Goal: Task Accomplishment & Management: Complete application form

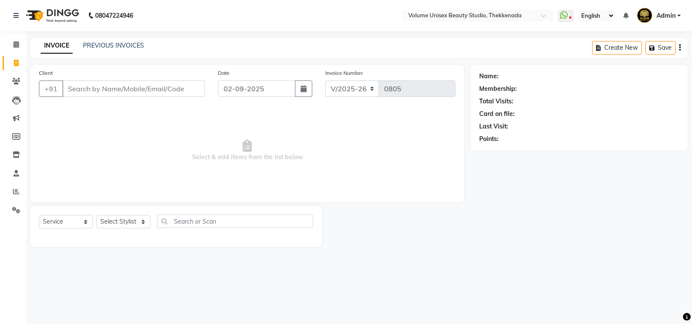
select select "7432"
select select "service"
drag, startPoint x: 0, startPoint y: 0, endPoint x: 141, endPoint y: 89, distance: 166.9
click at [141, 89] on input "Client" at bounding box center [133, 88] width 143 height 16
type input "8281422989"
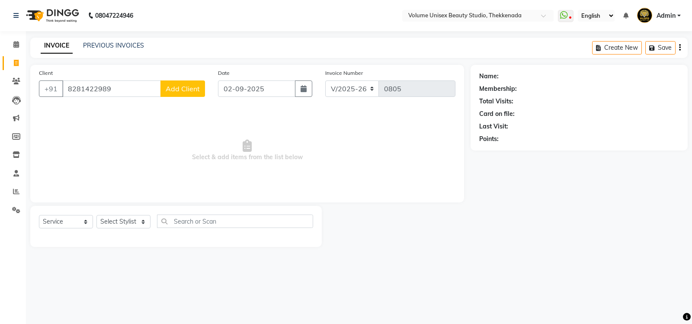
click at [190, 92] on span "Add Client" at bounding box center [183, 88] width 34 height 9
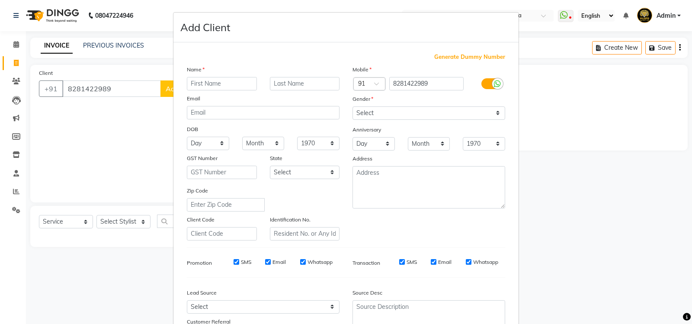
click at [209, 84] on input "text" at bounding box center [222, 83] width 70 height 13
type input "[PERSON_NAME]"
type input "K B"
click at [493, 113] on select "Select [DEMOGRAPHIC_DATA] [DEMOGRAPHIC_DATA] Other Prefer Not To Say" at bounding box center [429, 112] width 153 height 13
select select "[DEMOGRAPHIC_DATA]"
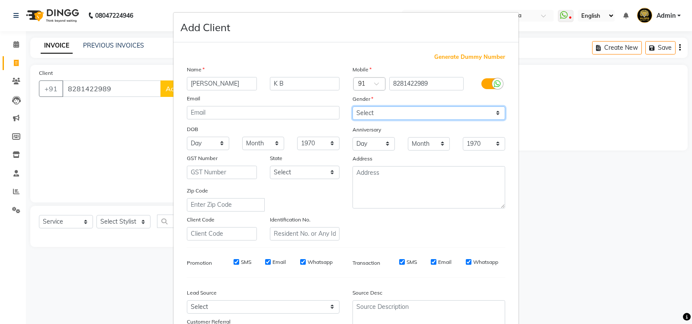
click at [353, 106] on select "Select [DEMOGRAPHIC_DATA] [DEMOGRAPHIC_DATA] Other Prefer Not To Say" at bounding box center [429, 112] width 153 height 13
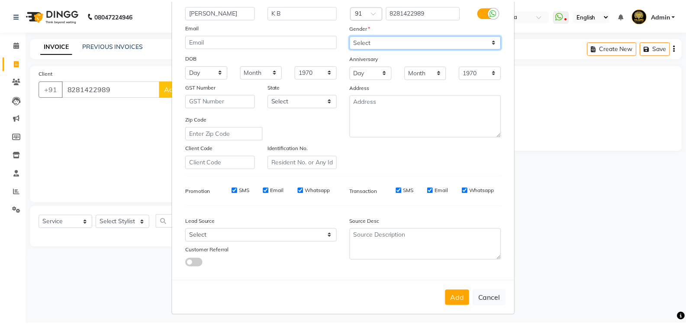
scroll to position [75, 0]
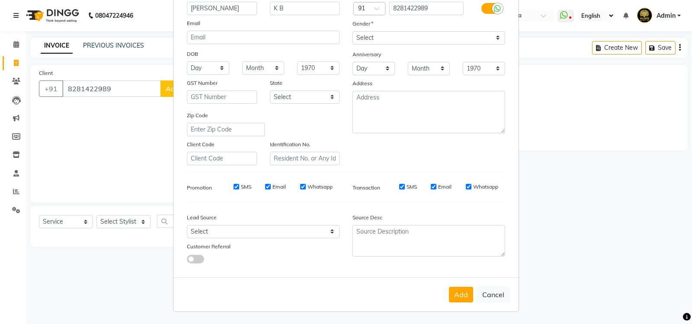
drag, startPoint x: 454, startPoint y: 294, endPoint x: 448, endPoint y: 291, distance: 6.8
click at [454, 293] on button "Add" at bounding box center [461, 295] width 24 height 16
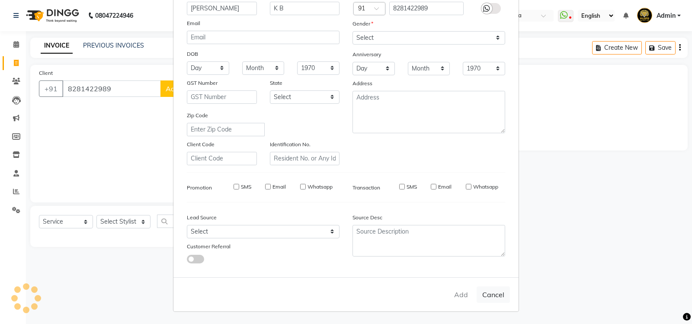
select select
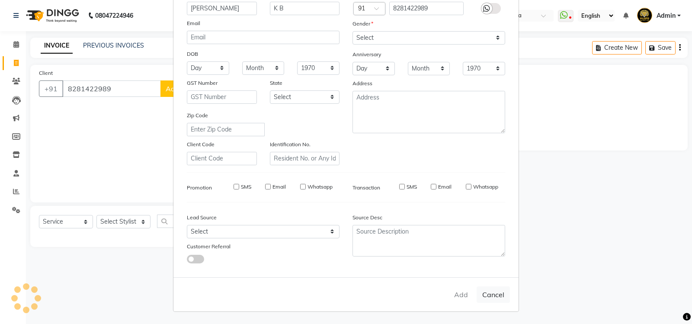
select select
checkbox input "false"
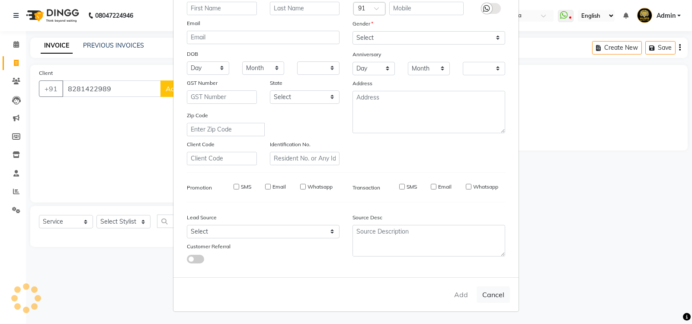
checkbox input "false"
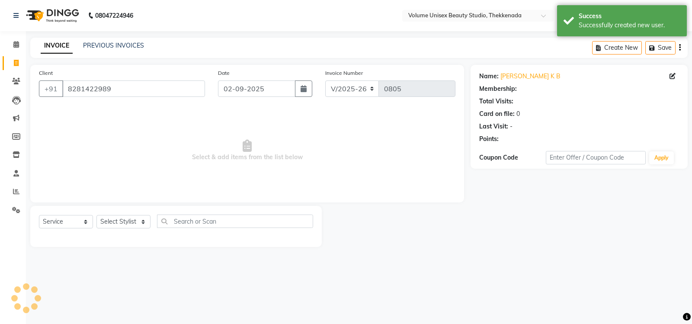
select select "1: Object"
click at [145, 224] on select "Select Stylist [PERSON_NAME] [PERSON_NAME] [PERSON_NAME] [PERSON_NAME] [PERSON_…" at bounding box center [124, 221] width 54 height 13
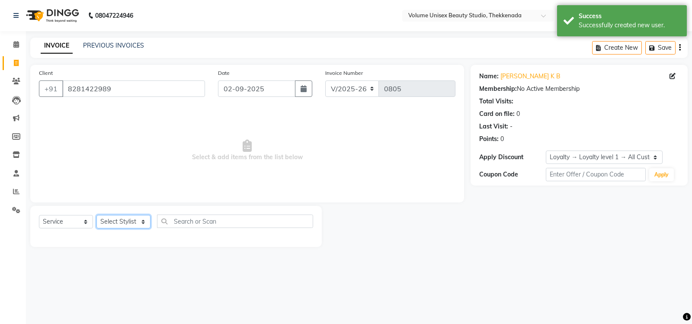
select select "65214"
click at [97, 215] on select "Select Stylist [PERSON_NAME] [PERSON_NAME] [PERSON_NAME] [PERSON_NAME] [PERSON_…" at bounding box center [124, 221] width 54 height 13
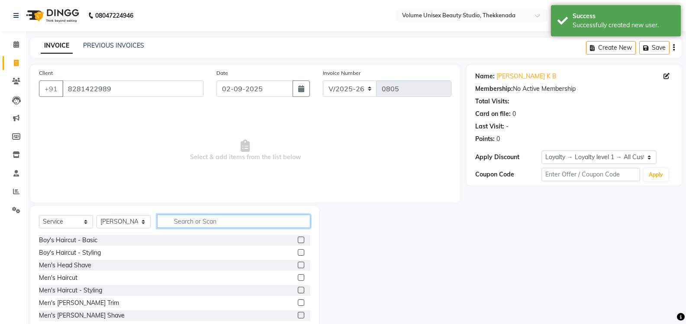
click at [190, 226] on input "text" at bounding box center [233, 221] width 153 height 13
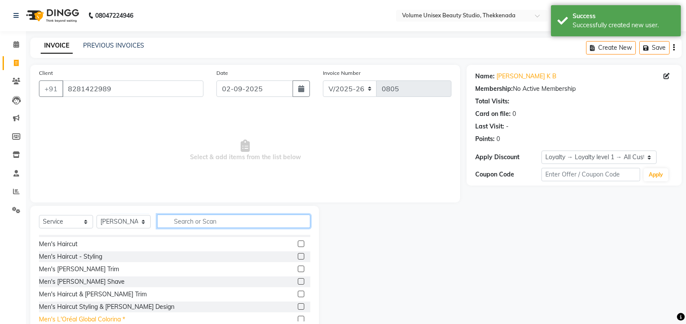
scroll to position [43, 0]
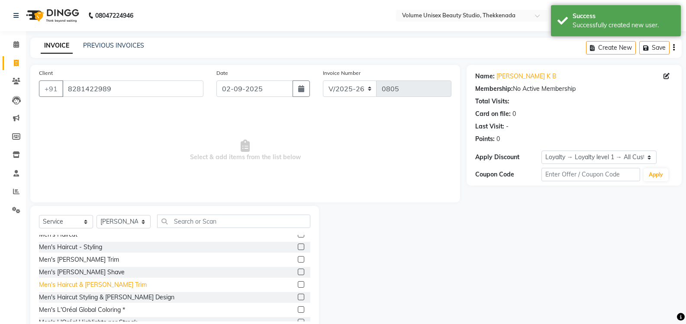
click at [106, 282] on div "Men's Haircut & [PERSON_NAME] Trim" at bounding box center [93, 284] width 108 height 9
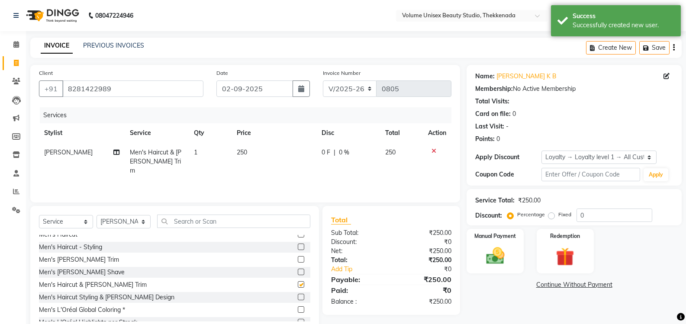
checkbox input "false"
click at [143, 224] on select "Select Stylist [PERSON_NAME] [PERSON_NAME] [PERSON_NAME] [PERSON_NAME] [PERSON_…" at bounding box center [124, 221] width 54 height 13
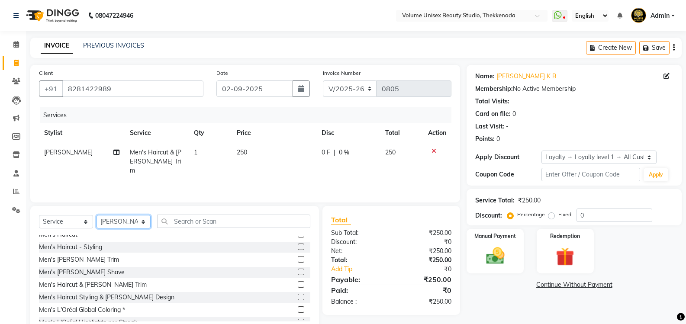
select select "89555"
click at [97, 215] on select "Select Stylist [PERSON_NAME] [PERSON_NAME] [PERSON_NAME] [PERSON_NAME] [PERSON_…" at bounding box center [124, 221] width 54 height 13
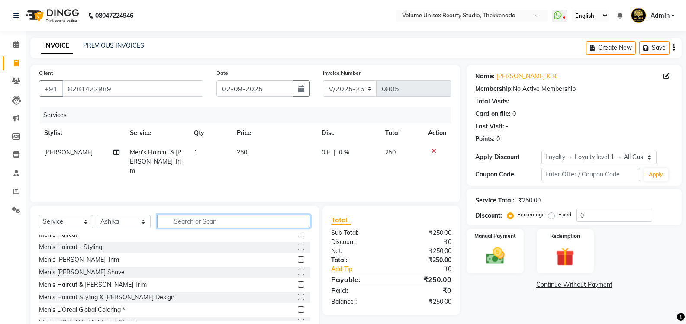
click at [180, 218] on input "text" at bounding box center [233, 221] width 153 height 13
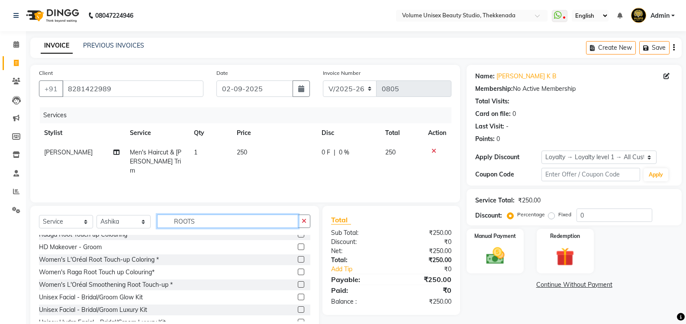
scroll to position [0, 0]
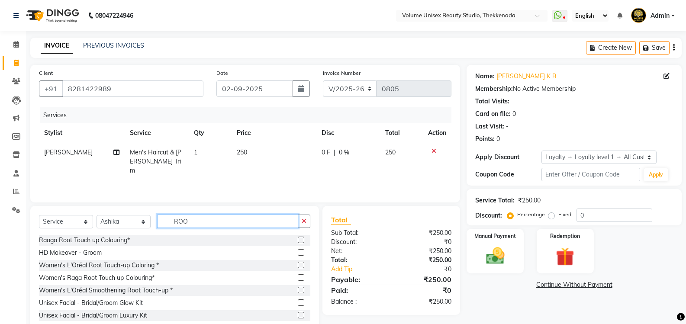
click at [199, 217] on input "ROO" at bounding box center [227, 221] width 141 height 13
type input "R"
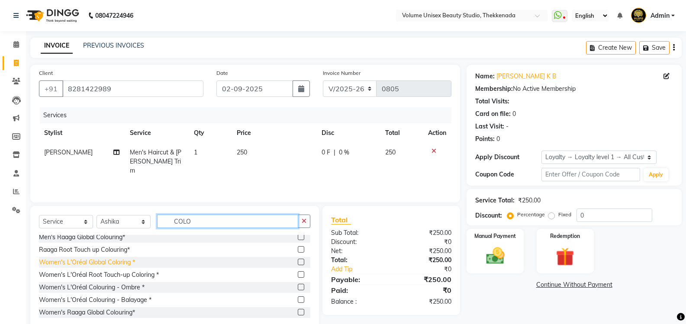
scroll to position [43, 0]
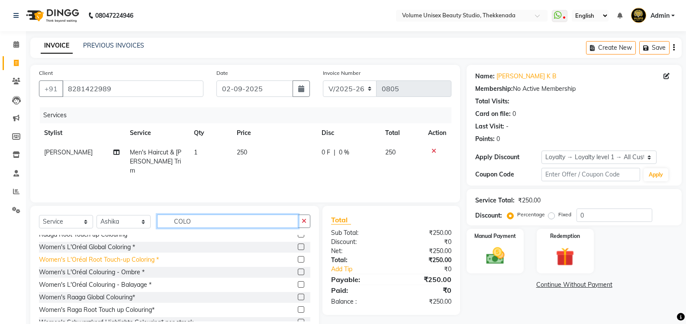
type input "COLO"
click at [111, 261] on div "Women's L'Oréal Root Touch-up Coloring *" at bounding box center [99, 259] width 120 height 9
checkbox input "false"
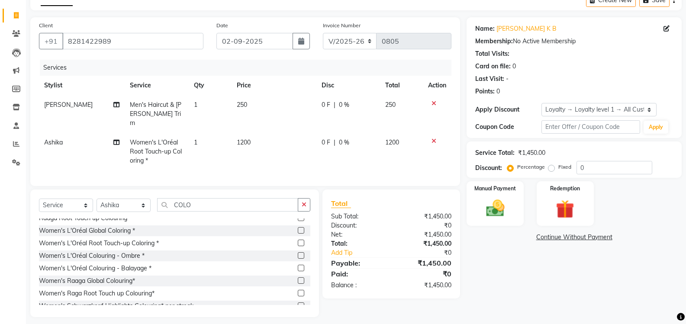
scroll to position [51, 0]
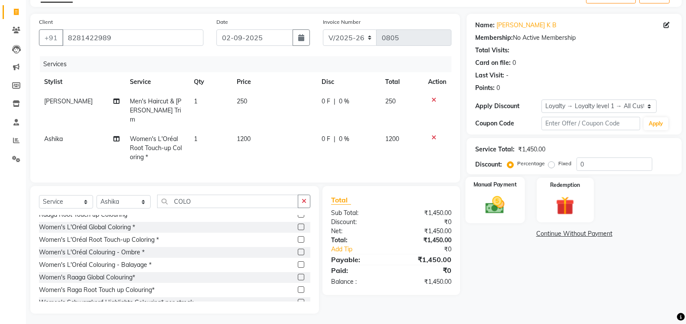
click at [499, 208] on img at bounding box center [495, 205] width 31 height 22
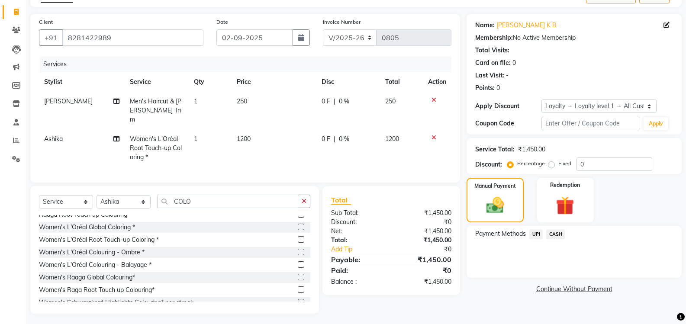
click at [538, 234] on span "UPI" at bounding box center [535, 234] width 13 height 10
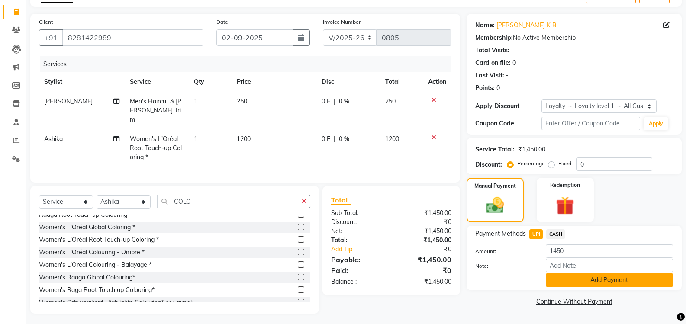
click at [588, 284] on button "Add Payment" at bounding box center [609, 280] width 127 height 13
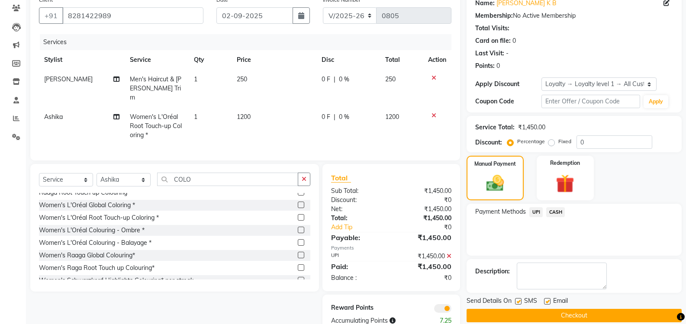
scroll to position [93, 0]
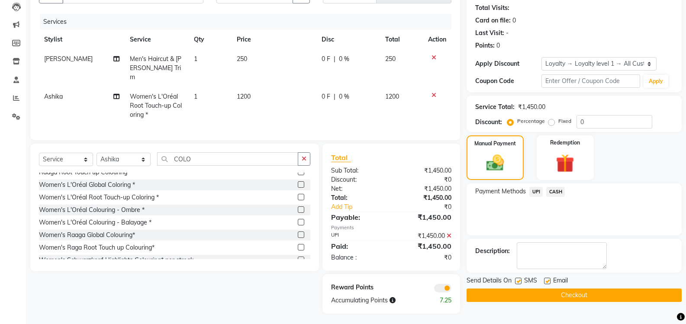
click at [540, 298] on button "Checkout" at bounding box center [574, 295] width 215 height 13
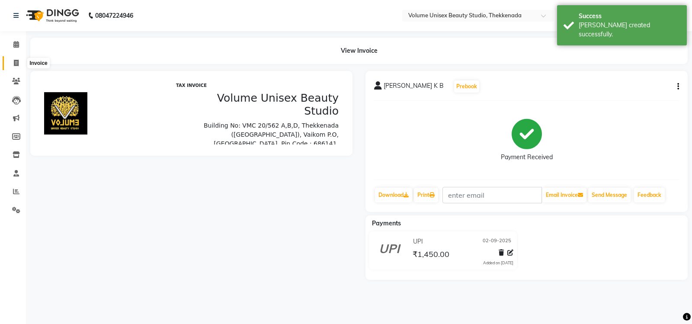
click at [16, 67] on span at bounding box center [16, 63] width 15 height 10
select select "service"
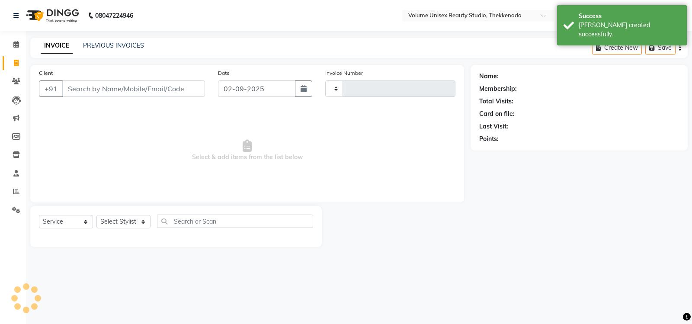
type input "0806"
select select "7432"
click at [98, 93] on input "Client" at bounding box center [133, 88] width 143 height 16
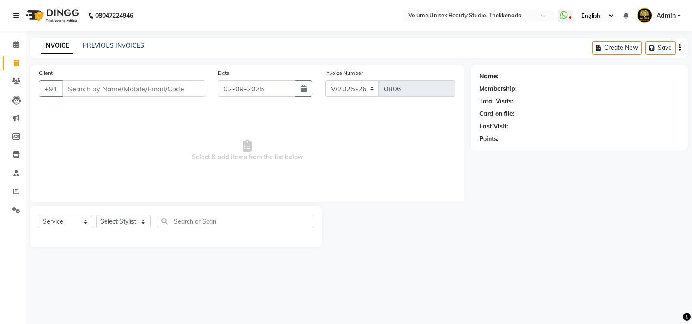
click at [90, 87] on input "Client" at bounding box center [133, 88] width 143 height 16
click at [100, 86] on input "Client" at bounding box center [133, 88] width 143 height 16
type input "9746438209"
click at [177, 87] on span "Add Client" at bounding box center [183, 88] width 34 height 9
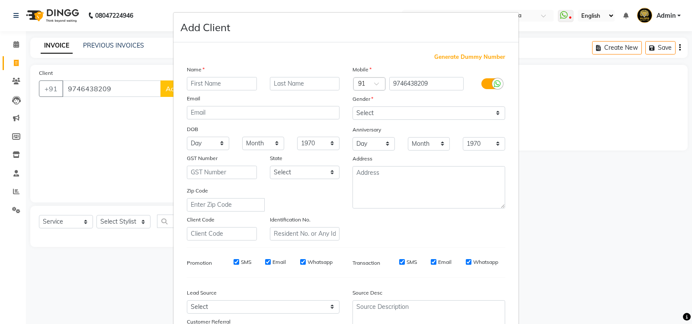
click at [226, 79] on input "text" at bounding box center [222, 83] width 70 height 13
drag, startPoint x: 216, startPoint y: 84, endPoint x: 183, endPoint y: 81, distance: 33.1
click at [183, 81] on div "aRJUN" at bounding box center [221, 83] width 83 height 13
type input "Arjun"
type input "Babu"
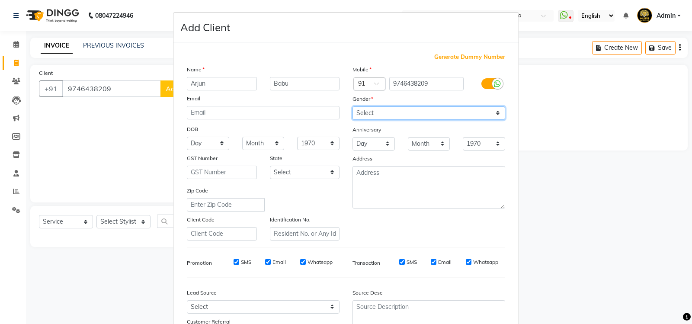
click at [495, 114] on select "Select [DEMOGRAPHIC_DATA] [DEMOGRAPHIC_DATA] Other Prefer Not To Say" at bounding box center [429, 112] width 153 height 13
select select "[DEMOGRAPHIC_DATA]"
click at [353, 106] on select "Select [DEMOGRAPHIC_DATA] [DEMOGRAPHIC_DATA] Other Prefer Not To Say" at bounding box center [429, 112] width 153 height 13
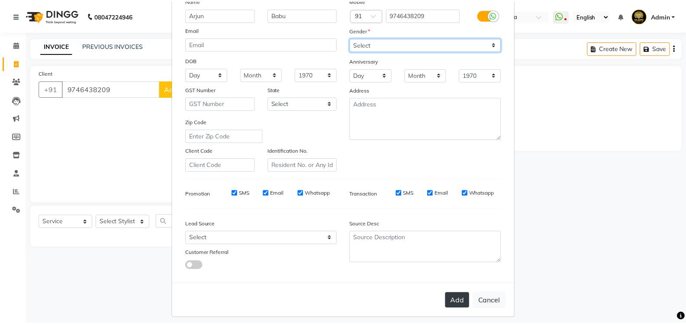
scroll to position [75, 0]
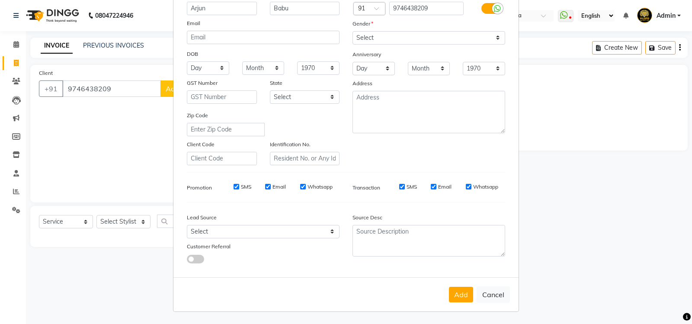
click at [466, 292] on button "Add" at bounding box center [461, 295] width 24 height 16
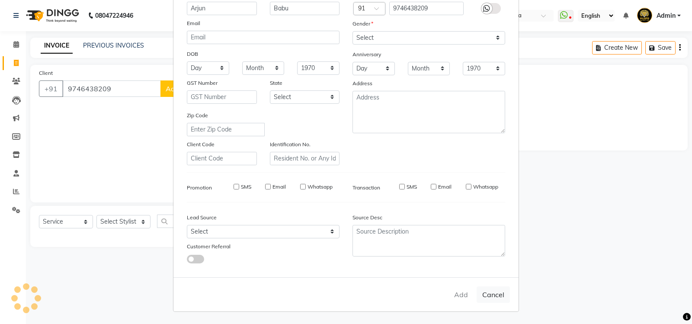
select select
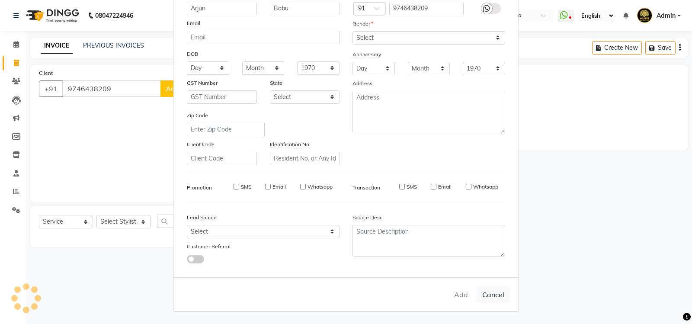
select select
checkbox input "false"
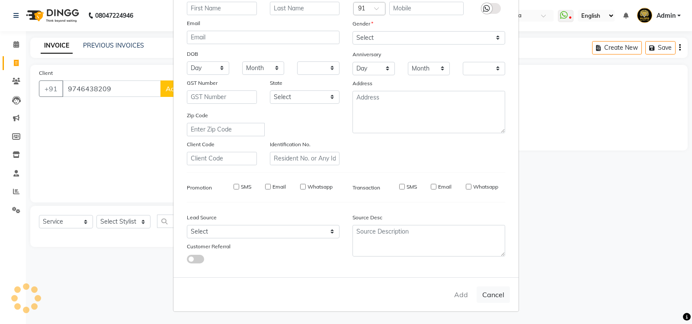
checkbox input "false"
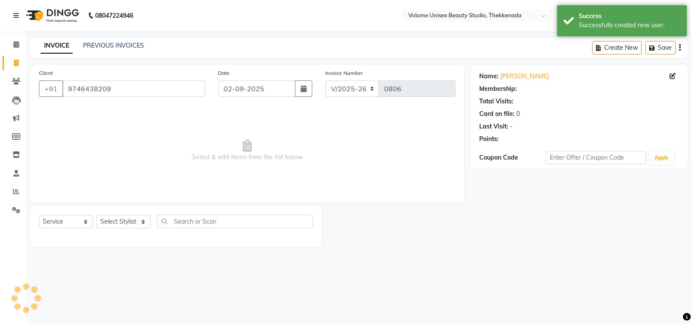
select select "1: Object"
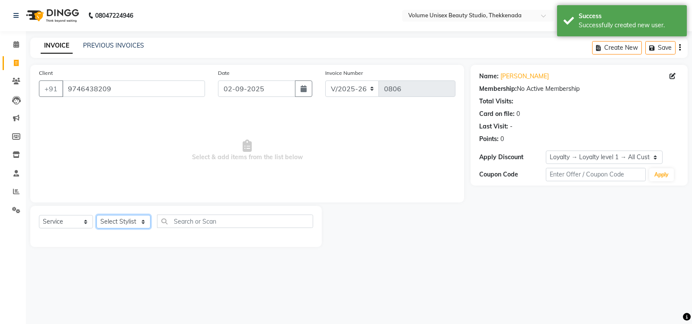
click at [145, 222] on select "Select Stylist [PERSON_NAME] [PERSON_NAME] [PERSON_NAME] [PERSON_NAME] [PERSON_…" at bounding box center [124, 221] width 54 height 13
select select "65214"
click at [97, 215] on select "Select Stylist [PERSON_NAME] [PERSON_NAME] [PERSON_NAME] [PERSON_NAME] [PERSON_…" at bounding box center [124, 221] width 54 height 13
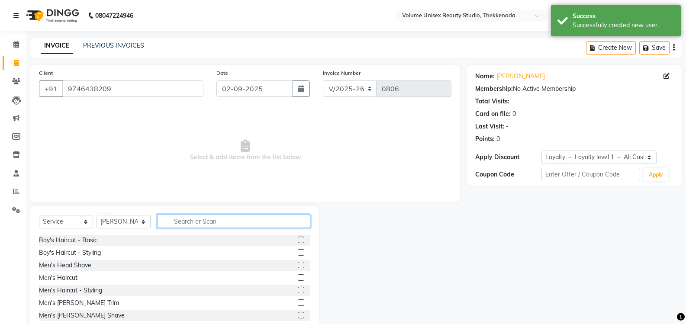
click at [191, 222] on input "text" at bounding box center [233, 221] width 153 height 13
type input "b"
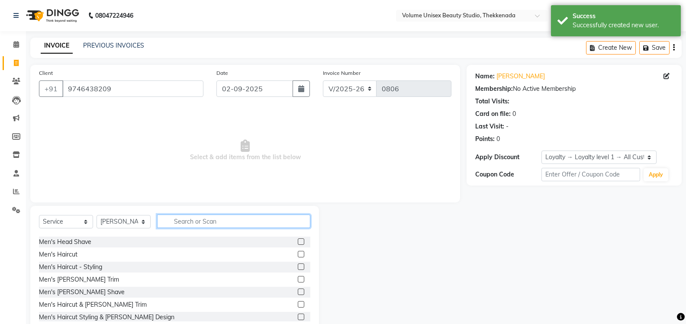
scroll to position [43, 0]
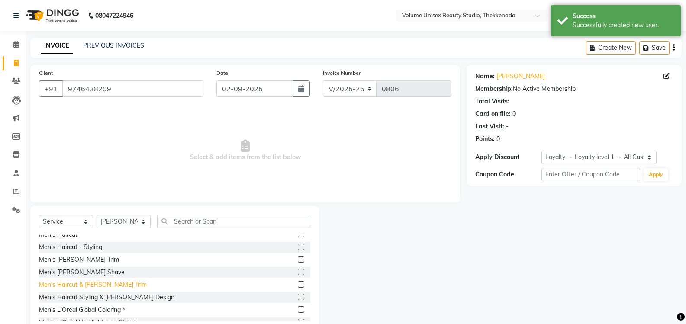
click at [108, 284] on div "Men's Haircut & [PERSON_NAME] Trim" at bounding box center [93, 284] width 108 height 9
checkbox input "false"
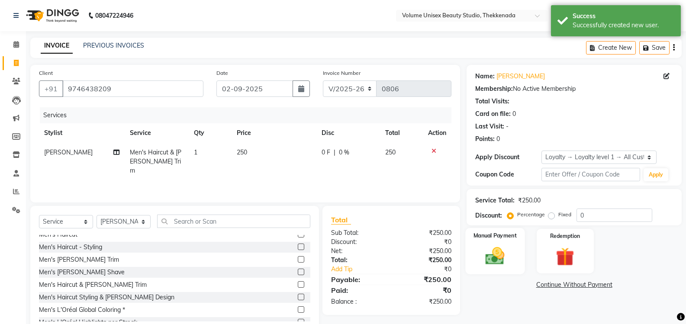
click at [499, 248] on img at bounding box center [495, 256] width 31 height 22
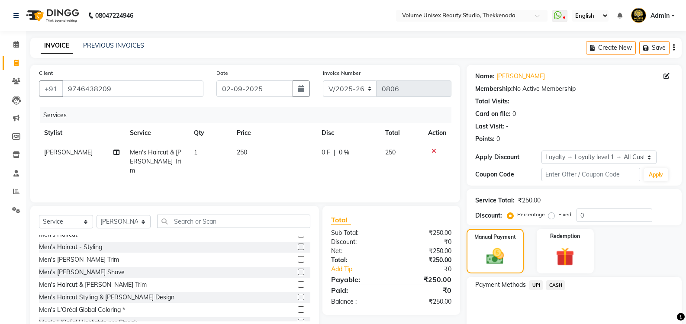
click at [539, 285] on span "UPI" at bounding box center [535, 285] width 13 height 10
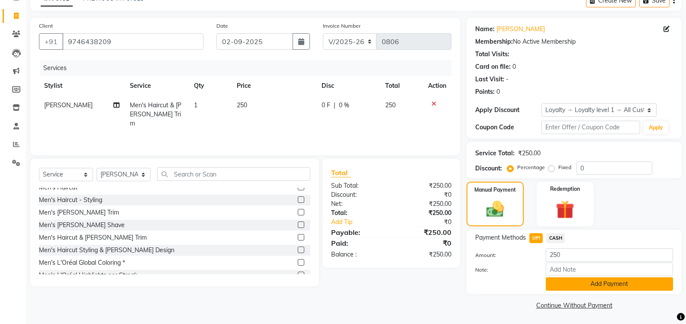
scroll to position [48, 0]
click at [572, 286] on button "Add Payment" at bounding box center [609, 283] width 127 height 13
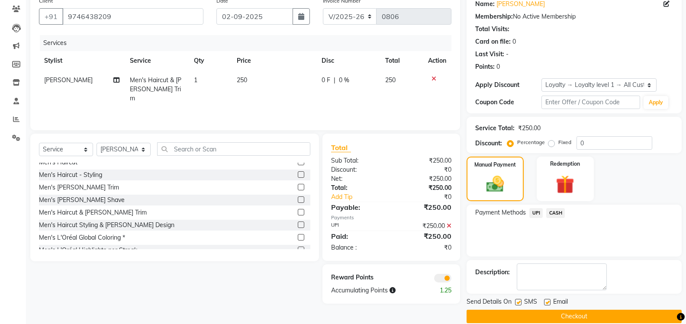
scroll to position [84, 0]
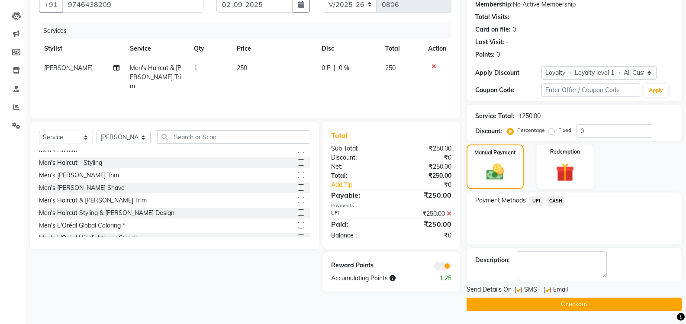
click at [567, 300] on button "Checkout" at bounding box center [574, 304] width 215 height 13
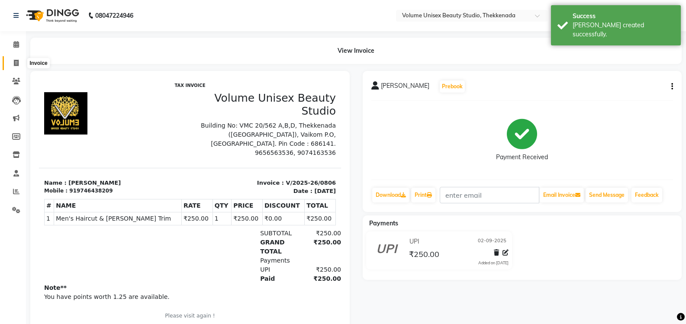
click at [17, 66] on span at bounding box center [16, 63] width 15 height 10
select select "service"
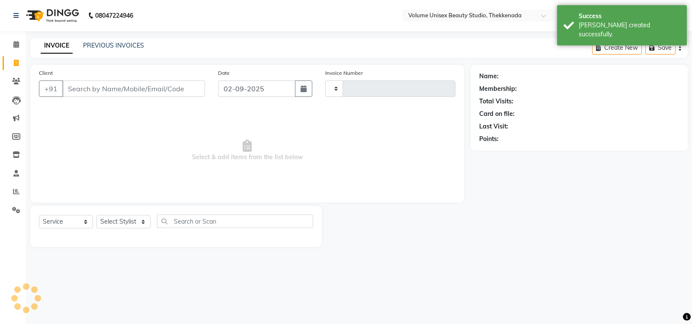
type input "0807"
select select "7432"
click at [84, 84] on input "Client" at bounding box center [133, 88] width 143 height 16
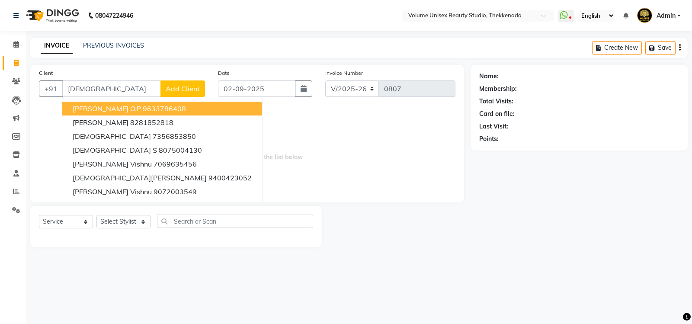
drag, startPoint x: 93, startPoint y: 91, endPoint x: 64, endPoint y: 91, distance: 28.6
click at [64, 91] on input "[DEMOGRAPHIC_DATA]" at bounding box center [111, 88] width 99 height 16
click at [100, 87] on input "[DEMOGRAPHIC_DATA]" at bounding box center [111, 88] width 99 height 16
type input "v"
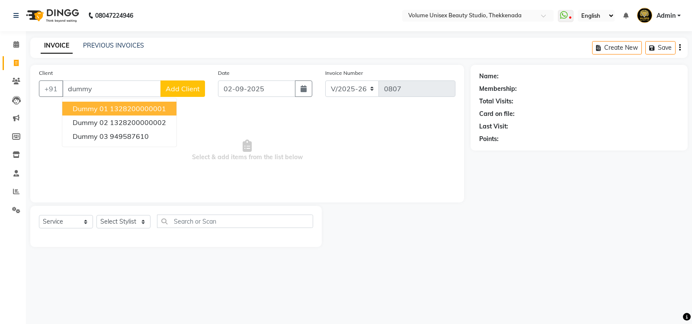
click at [102, 113] on button "Dummy 01 1328200000001" at bounding box center [119, 109] width 114 height 14
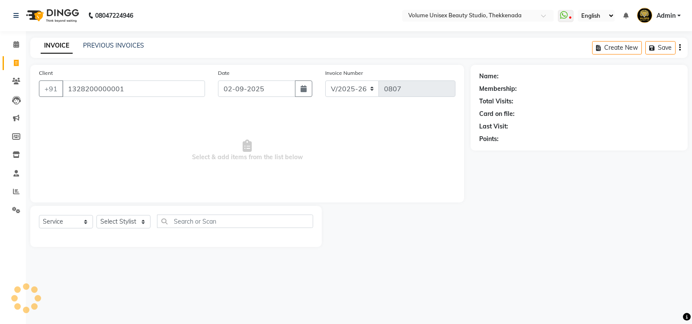
type input "1328200000001"
select select "1: Object"
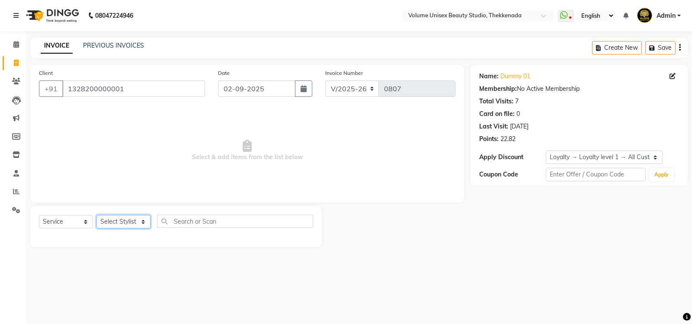
click at [142, 223] on select "Select Stylist [PERSON_NAME] [PERSON_NAME] [PERSON_NAME] [PERSON_NAME] [PERSON_…" at bounding box center [124, 221] width 54 height 13
select select "65214"
click at [97, 215] on select "Select Stylist [PERSON_NAME] [PERSON_NAME] [PERSON_NAME] [PERSON_NAME] [PERSON_…" at bounding box center [124, 221] width 54 height 13
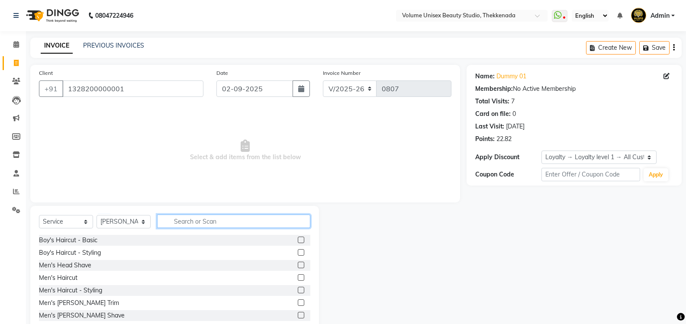
click at [181, 222] on input "text" at bounding box center [233, 221] width 153 height 13
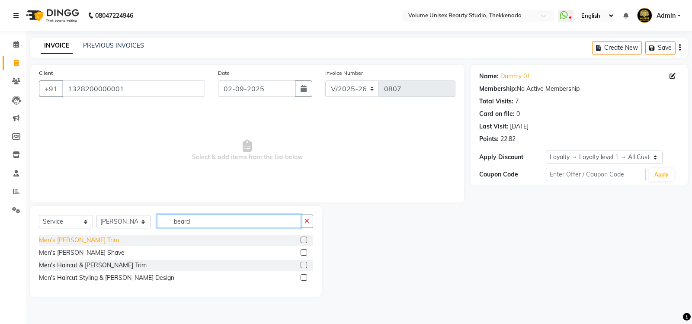
type input "beard"
click at [71, 238] on div "Men's [PERSON_NAME] Trim" at bounding box center [79, 240] width 80 height 9
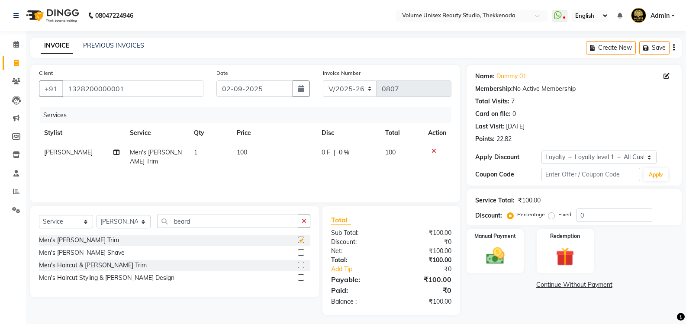
checkbox input "false"
click at [495, 255] on img at bounding box center [495, 256] width 31 height 22
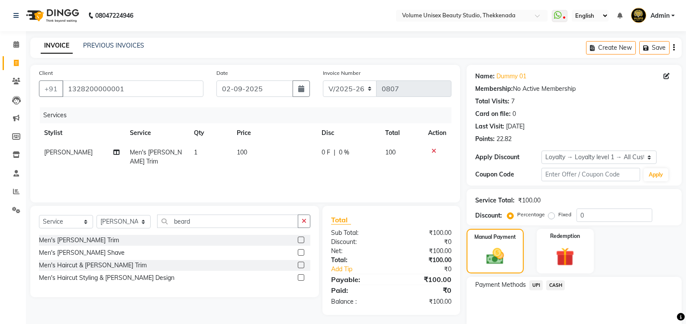
click at [534, 285] on span "UPI" at bounding box center [535, 285] width 13 height 10
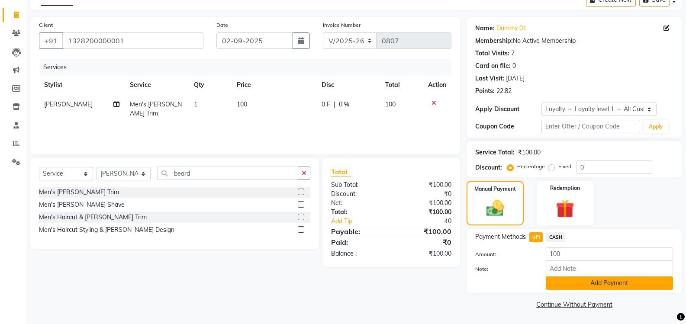
click at [559, 280] on button "Add Payment" at bounding box center [609, 283] width 127 height 13
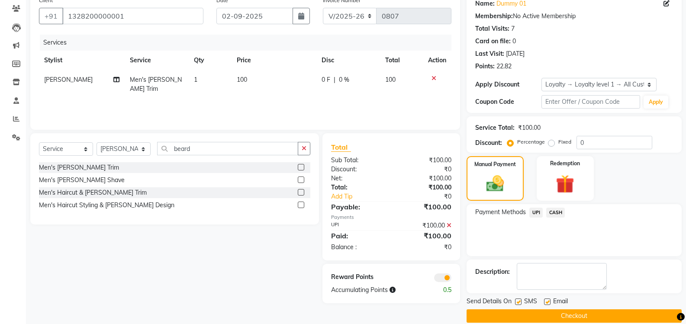
scroll to position [84, 0]
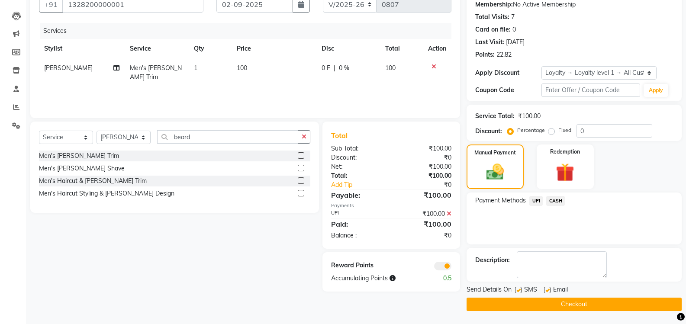
click at [545, 303] on button "Checkout" at bounding box center [574, 304] width 215 height 13
